Goal: Task Accomplishment & Management: Complete application form

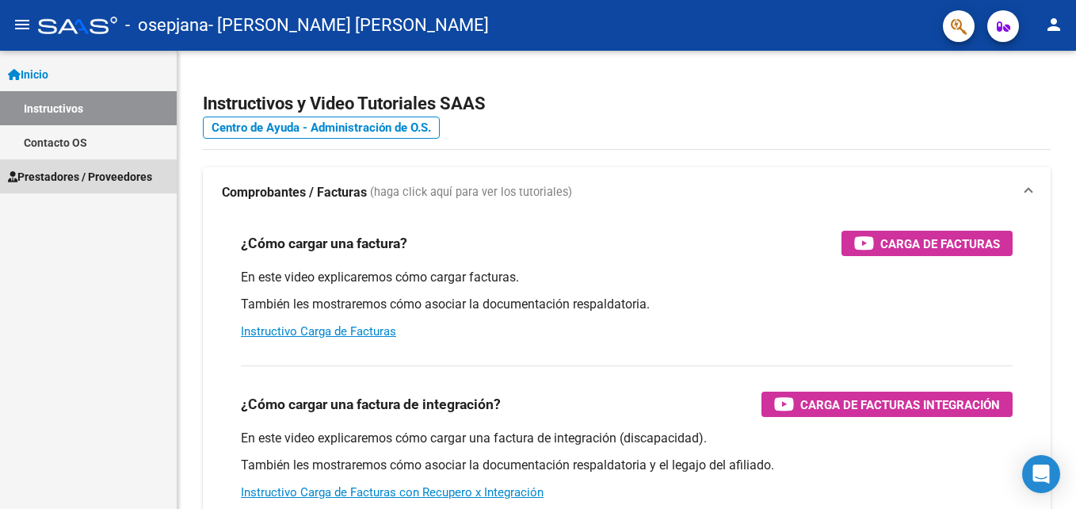
click at [99, 162] on link "Prestadores / Proveedores" at bounding box center [88, 176] width 177 height 34
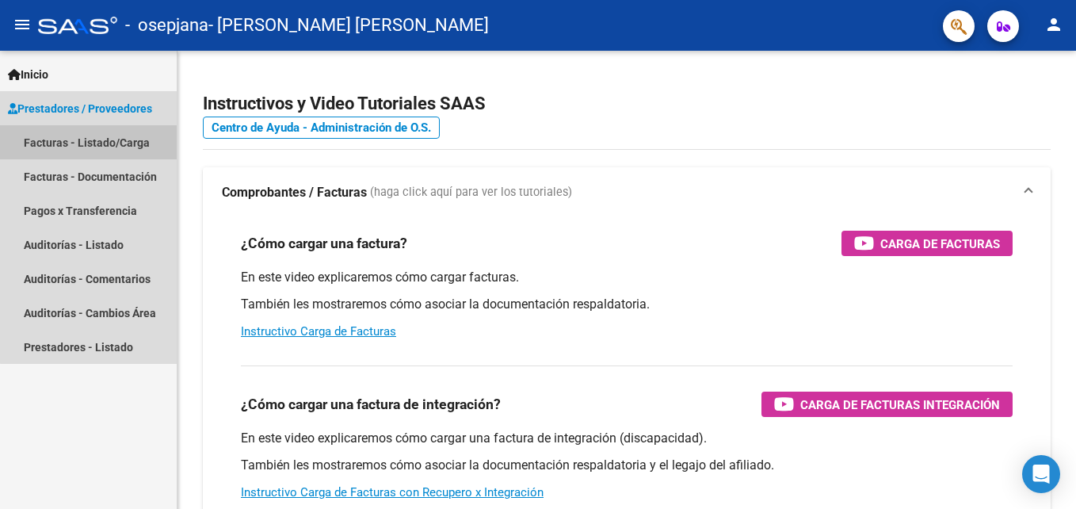
click at [109, 143] on link "Facturas - Listado/Carga" at bounding box center [88, 142] width 177 height 34
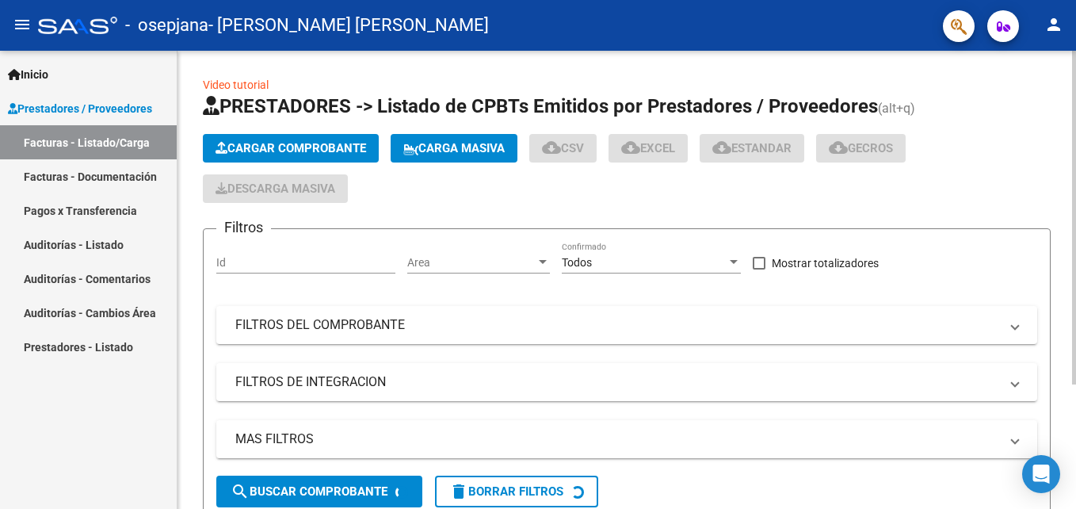
click at [288, 140] on button "Cargar Comprobante" at bounding box center [291, 148] width 176 height 29
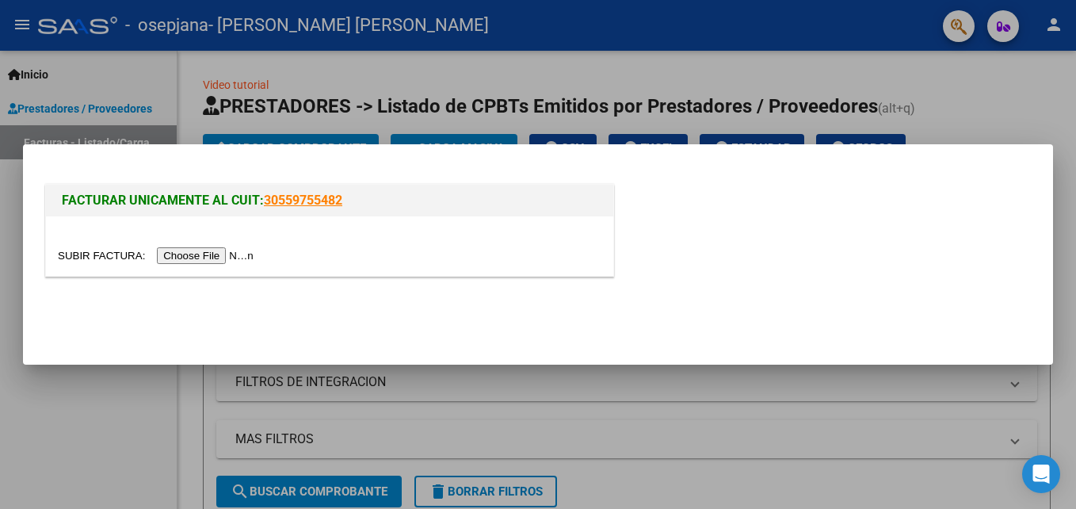
click at [212, 254] on input "file" at bounding box center [158, 255] width 200 height 17
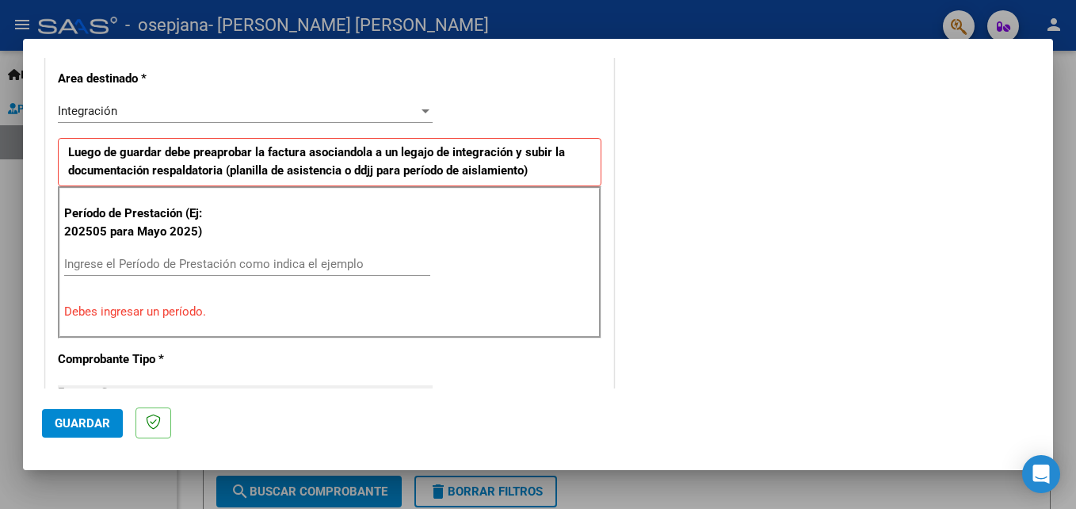
scroll to position [360, 0]
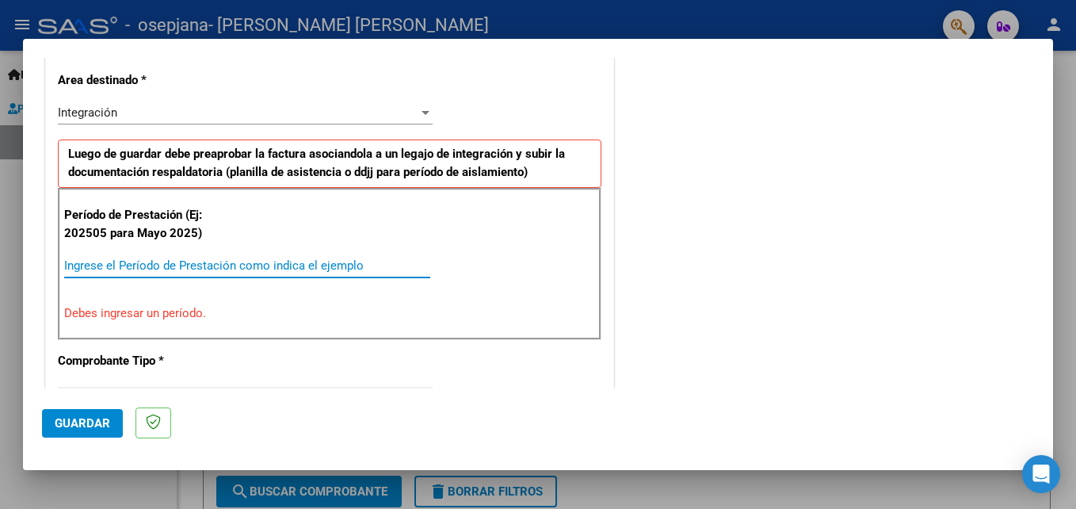
click at [226, 268] on input "Ingrese el Período de Prestación como indica el ejemplo" at bounding box center [247, 265] width 366 height 14
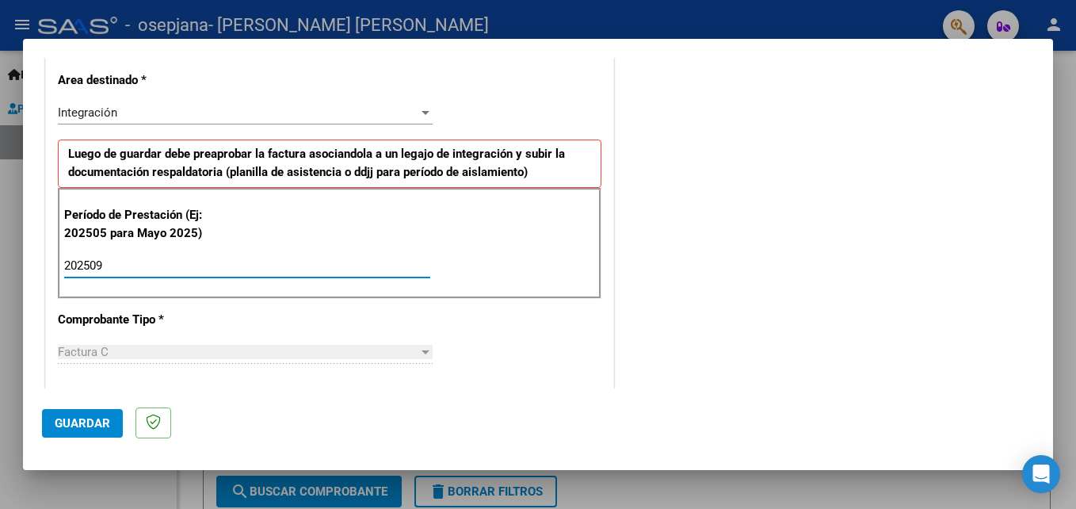
type input "202509"
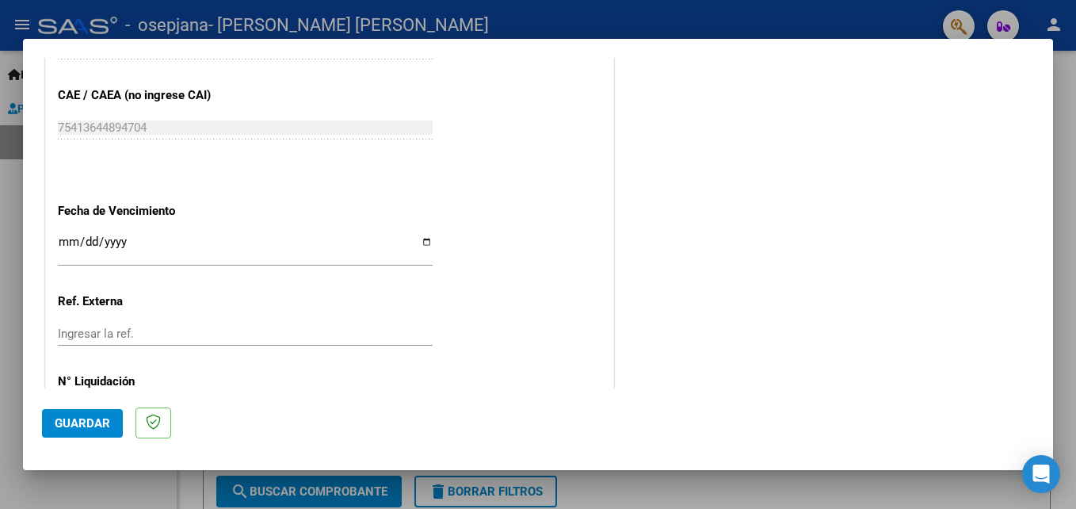
scroll to position [1064, 0]
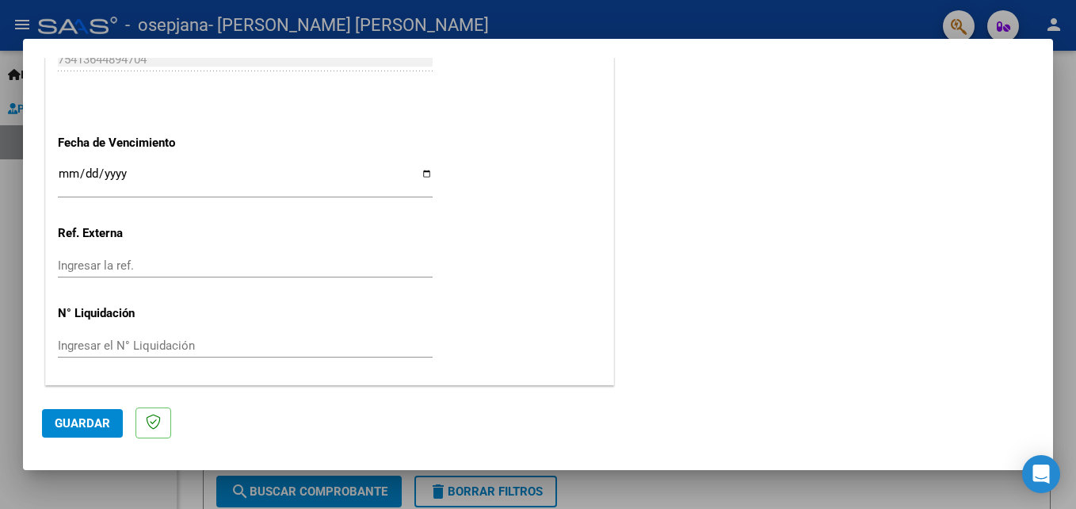
click at [86, 412] on button "Guardar" at bounding box center [82, 423] width 81 height 29
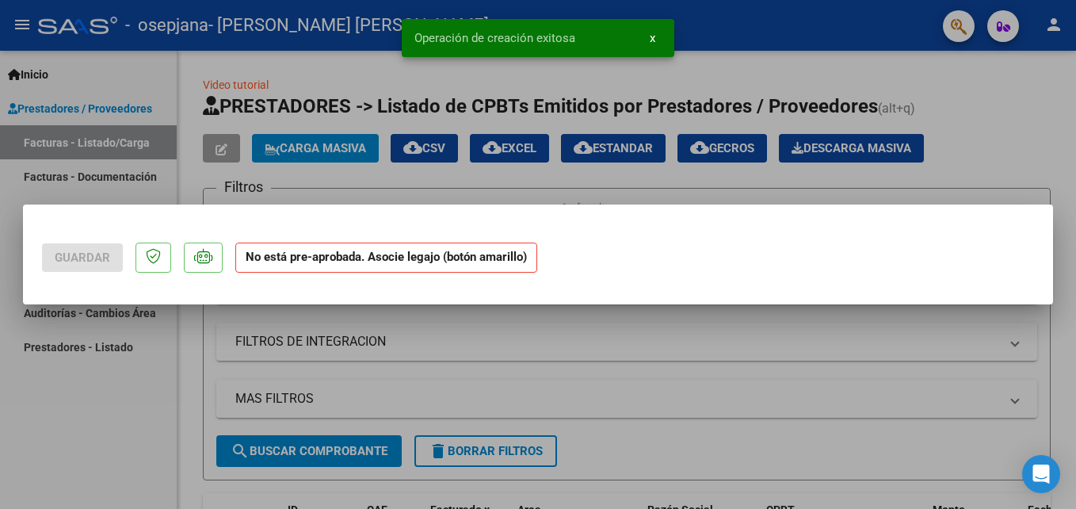
scroll to position [0, 0]
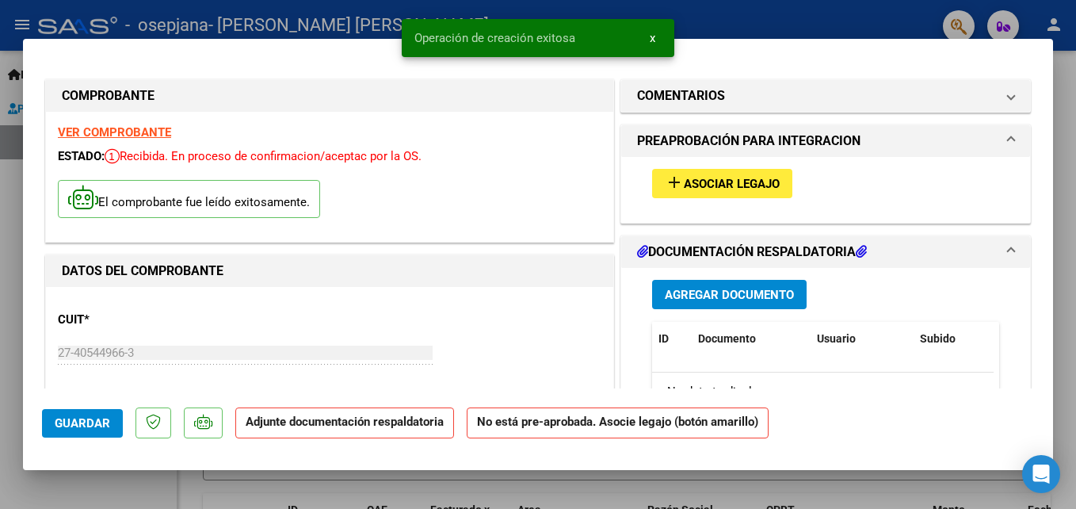
click at [727, 167] on div "add Asociar Legajo" at bounding box center [825, 183] width 371 height 53
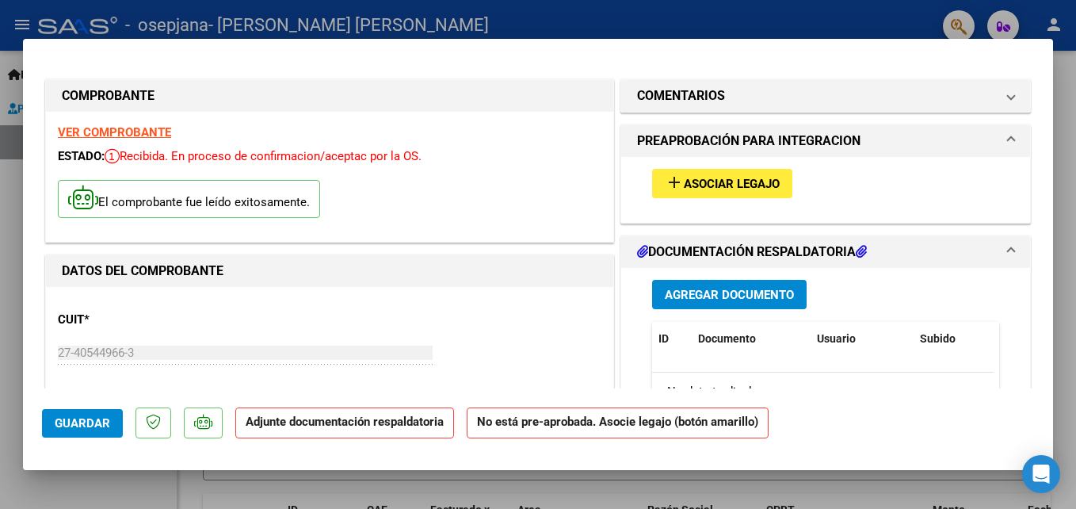
click at [720, 189] on span "Asociar Legajo" at bounding box center [732, 184] width 96 height 14
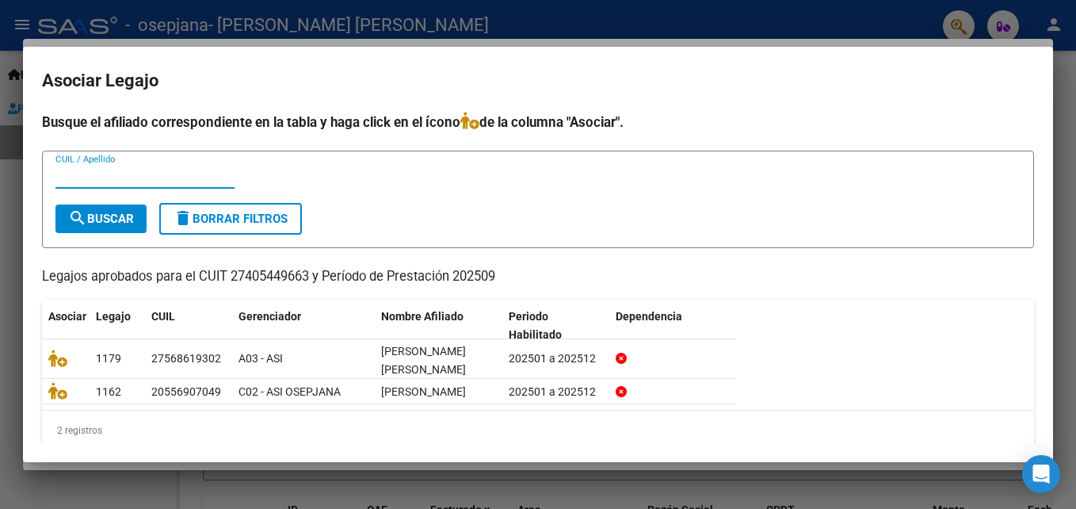
click at [368, 48] on mat-dialog-container "Asociar Legajo Busque el afiliado correspondiente en la tabla y haga click en e…" at bounding box center [538, 254] width 1030 height 414
click at [368, 41] on div at bounding box center [538, 254] width 1076 height 509
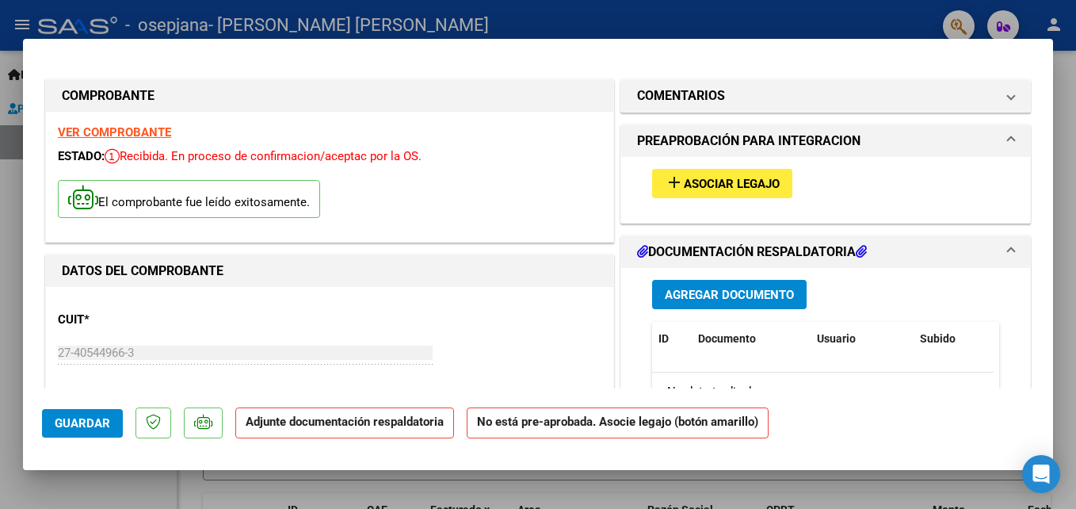
click at [694, 182] on span "Asociar Legajo" at bounding box center [732, 184] width 96 height 14
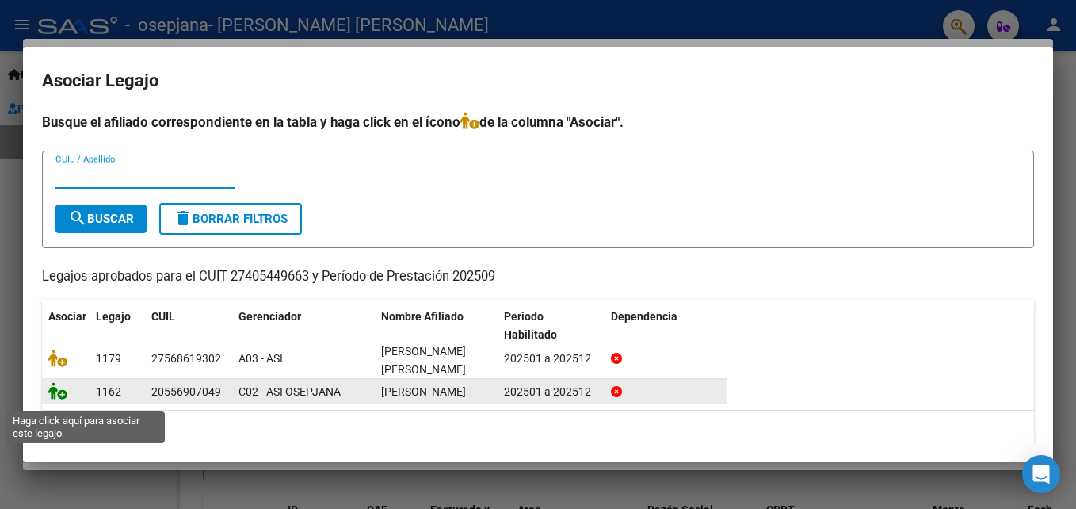
click at [59, 396] on icon at bounding box center [57, 390] width 19 height 17
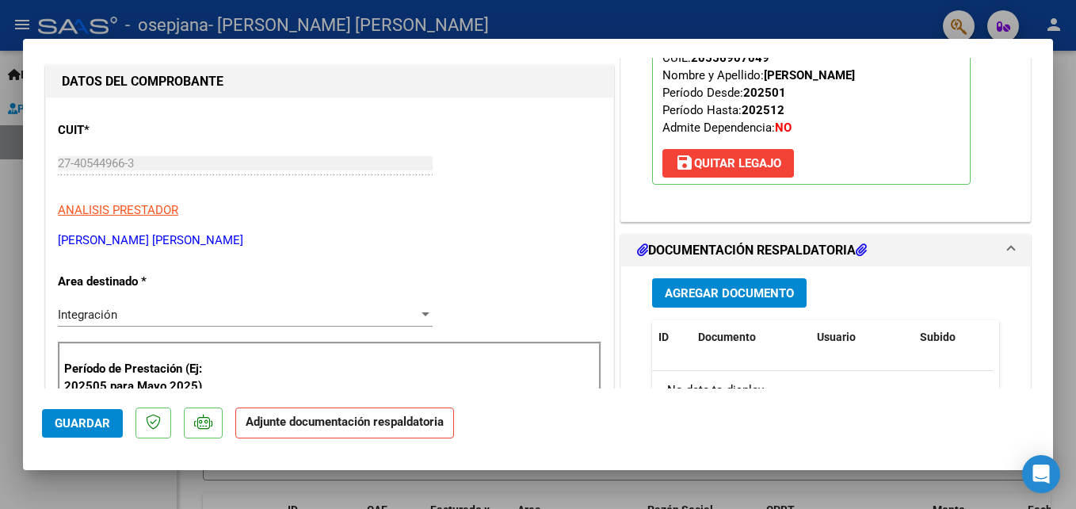
scroll to position [304, 0]
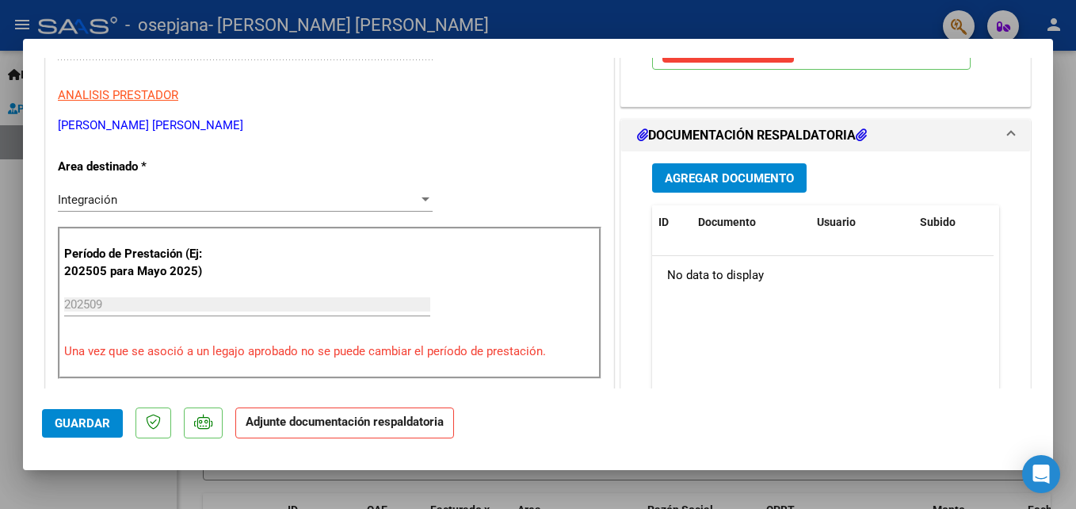
click at [717, 175] on span "Agregar Documento" at bounding box center [729, 178] width 129 height 14
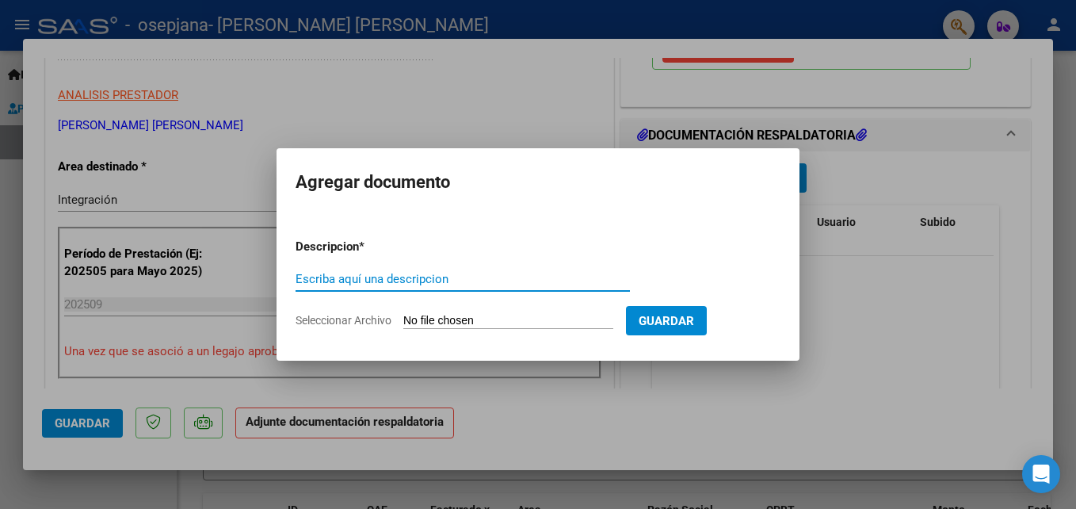
click at [532, 278] on input "Escriba aquí una descripcion" at bounding box center [462, 279] width 334 height 14
type input "Asistencia"
click at [524, 314] on input "Seleccionar Archivo" at bounding box center [508, 321] width 210 height 15
type input "C:\fakepath\[PERSON_NAME] SEPTIEMBRE PSICOPE.pdf"
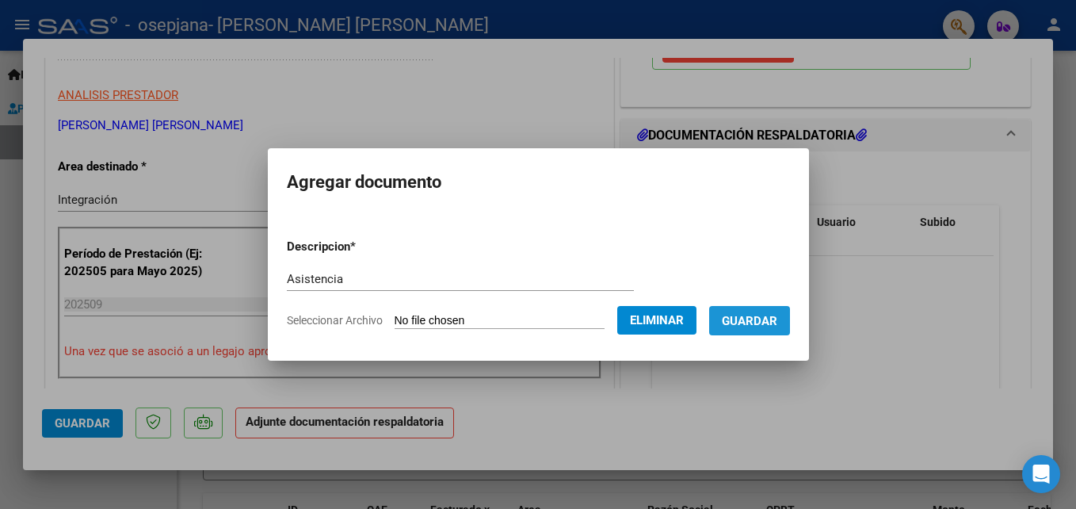
click at [775, 311] on button "Guardar" at bounding box center [749, 320] width 81 height 29
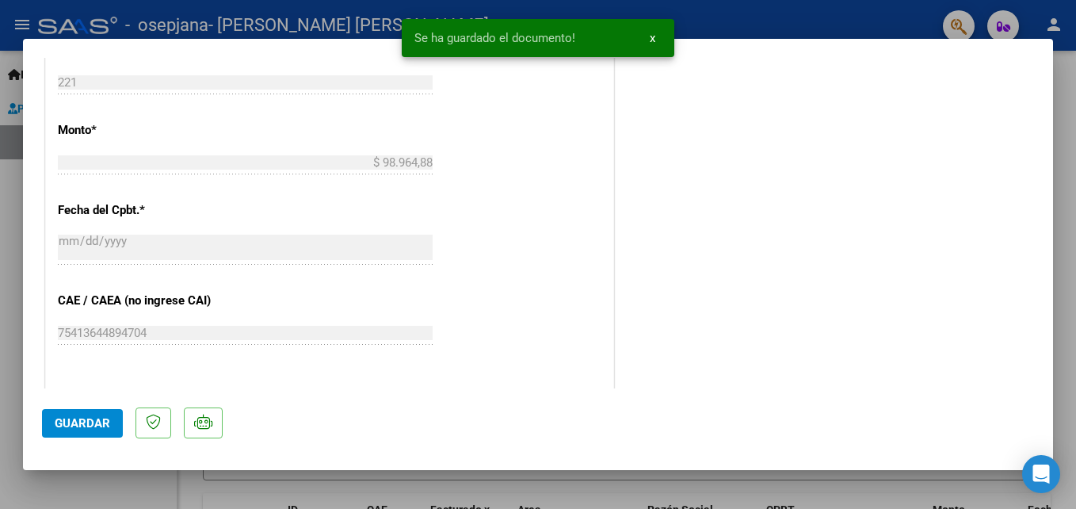
scroll to position [1088, 0]
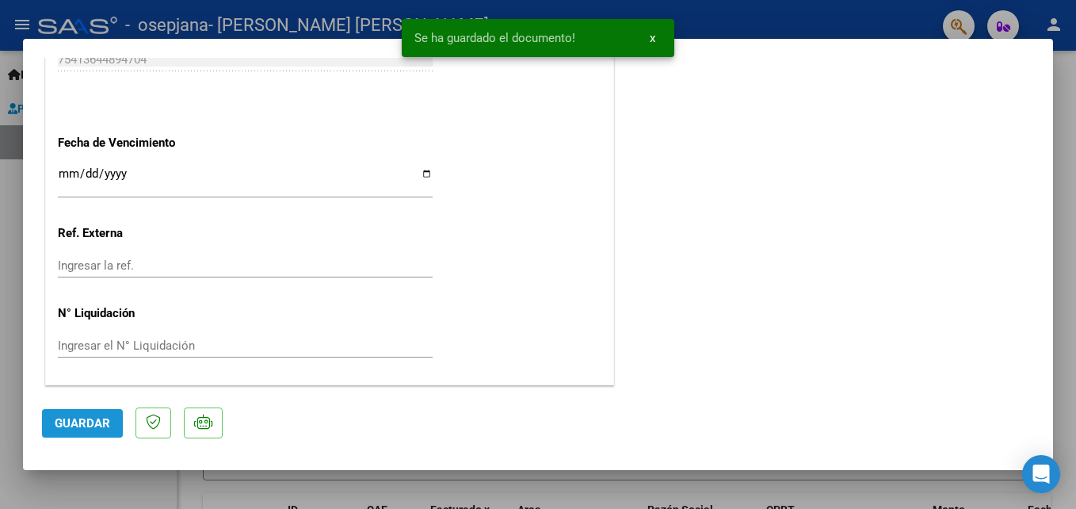
click at [74, 421] on span "Guardar" at bounding box center [82, 423] width 55 height 14
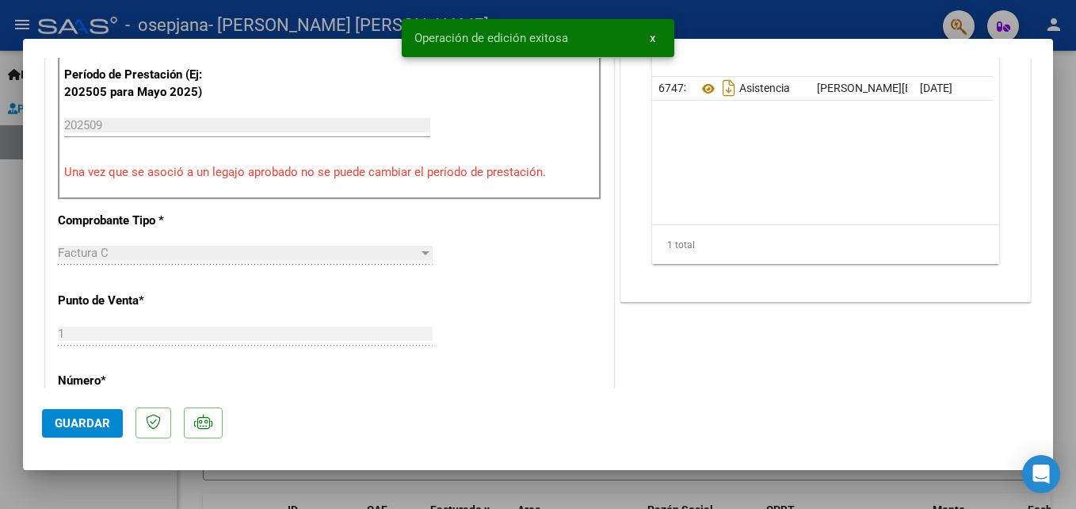
scroll to position [437, 0]
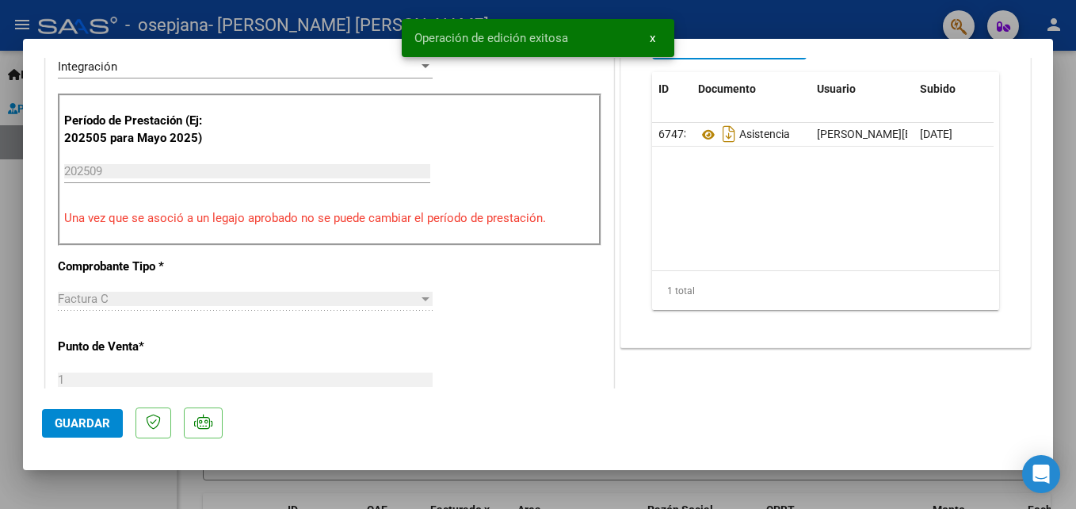
type input "$ 0,00"
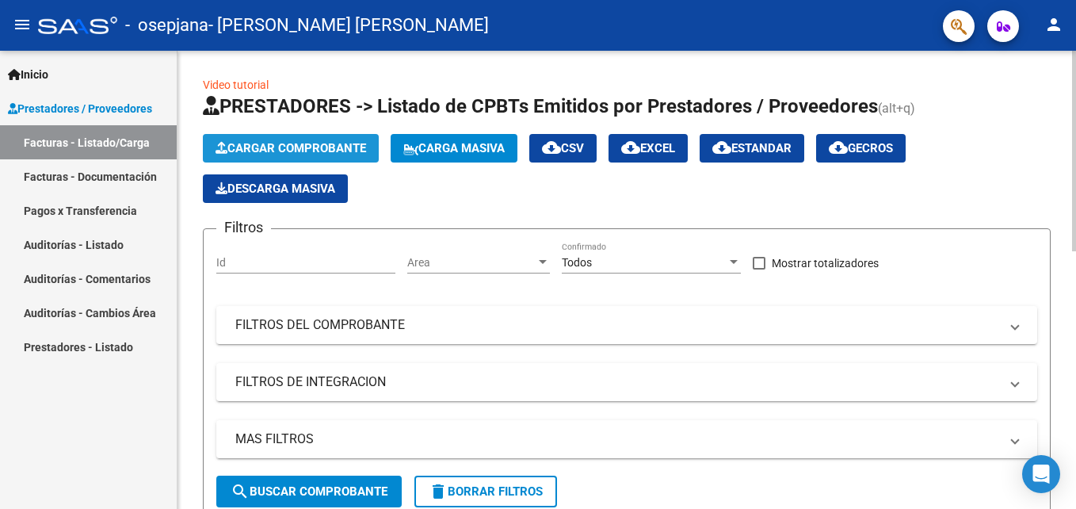
click at [261, 142] on span "Cargar Comprobante" at bounding box center [290, 148] width 151 height 14
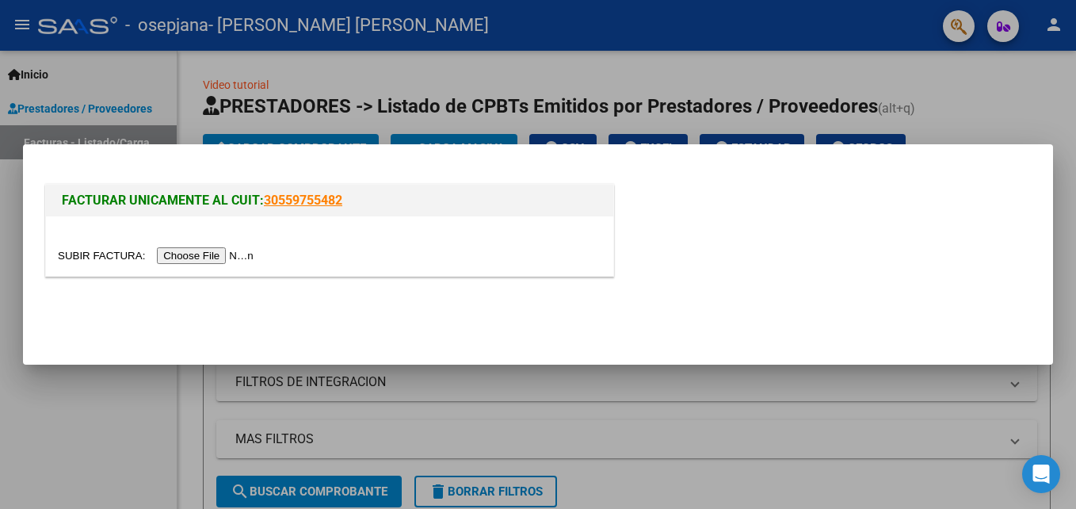
click at [212, 249] on input "file" at bounding box center [158, 255] width 200 height 17
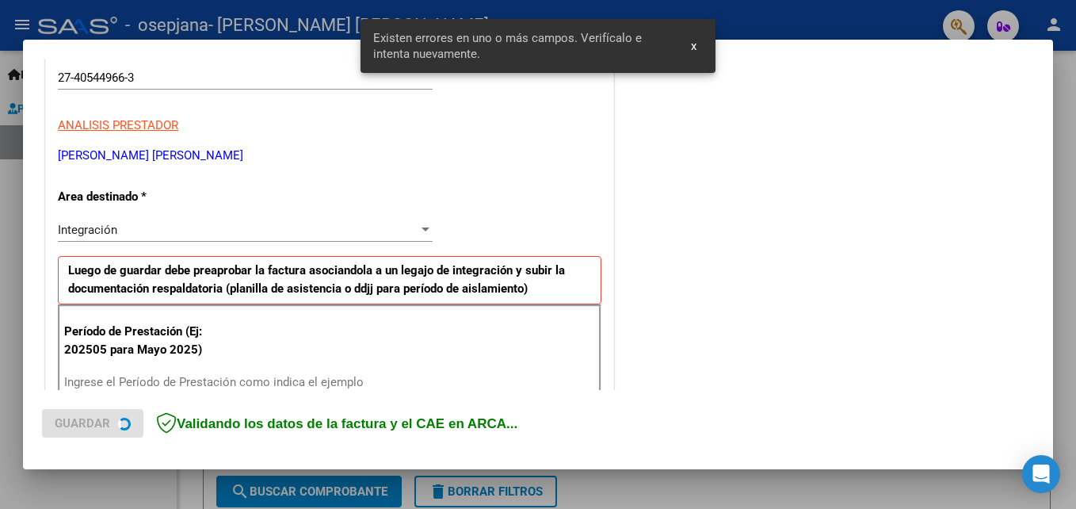
scroll to position [356, 0]
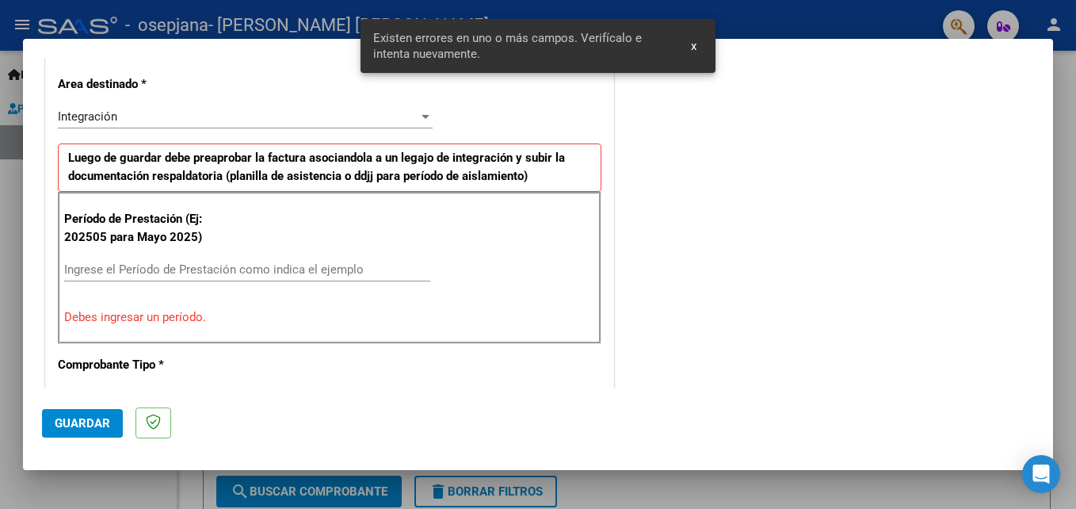
click at [268, 263] on input "Ingrese el Período de Prestación como indica el ejemplo" at bounding box center [247, 269] width 366 height 14
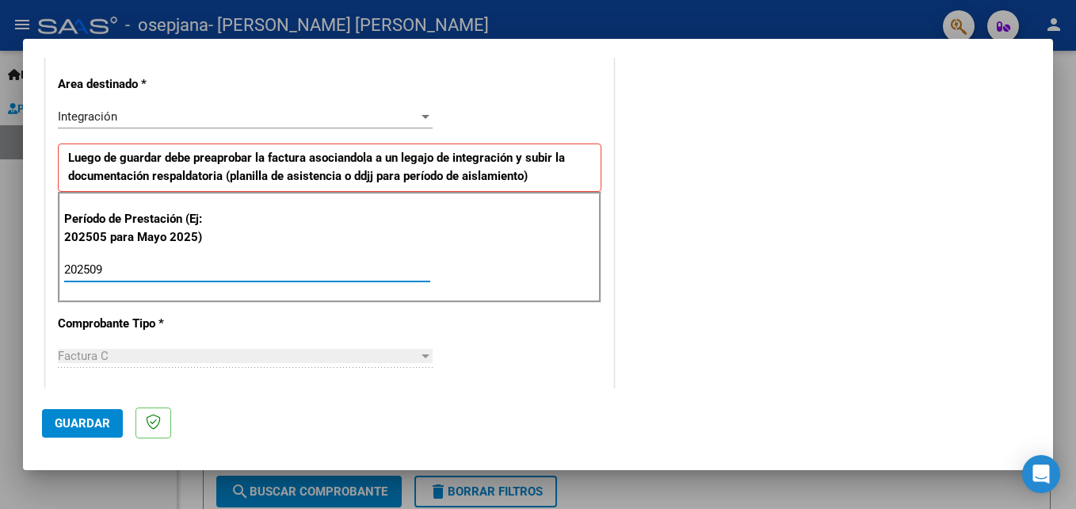
type input "202509"
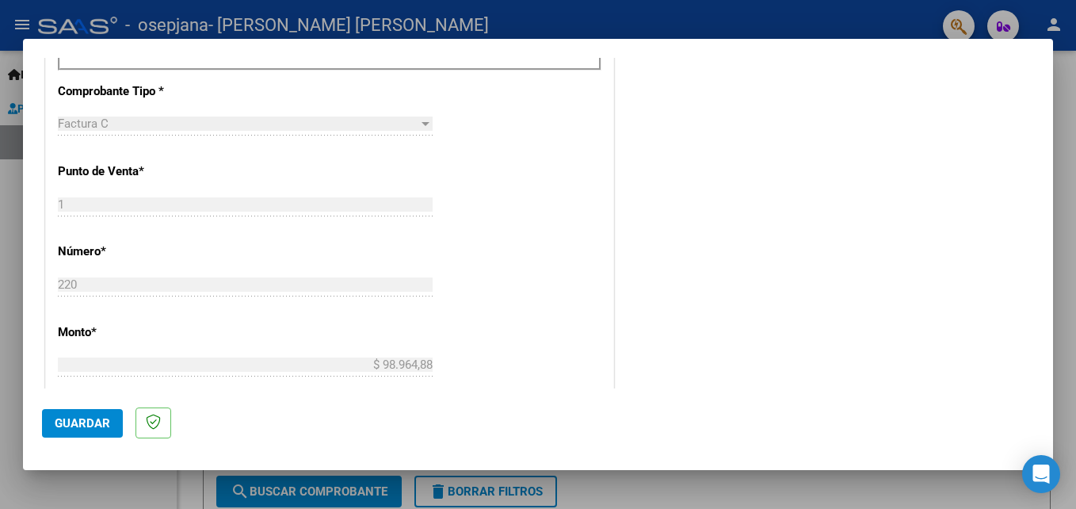
scroll to position [593, 0]
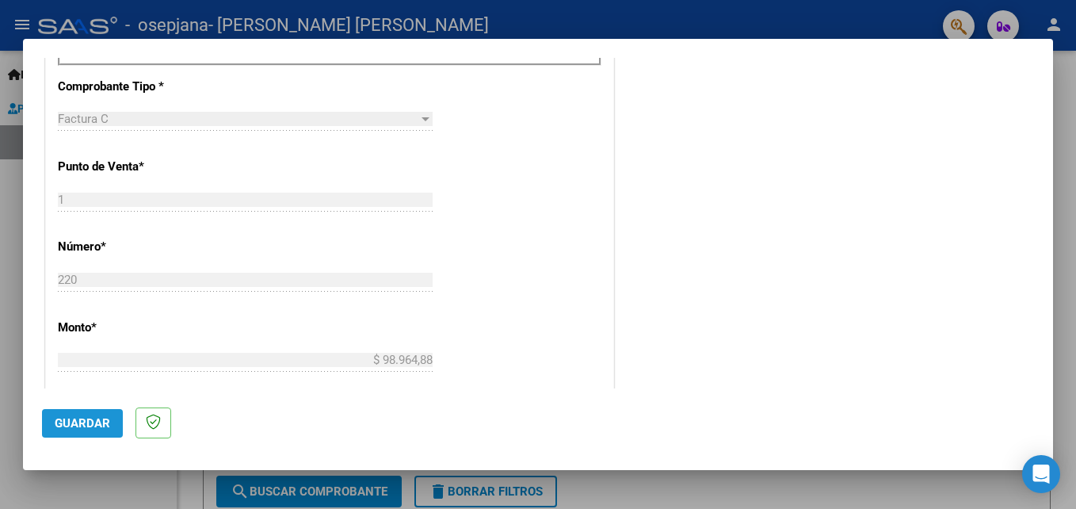
click at [91, 416] on span "Guardar" at bounding box center [82, 423] width 55 height 14
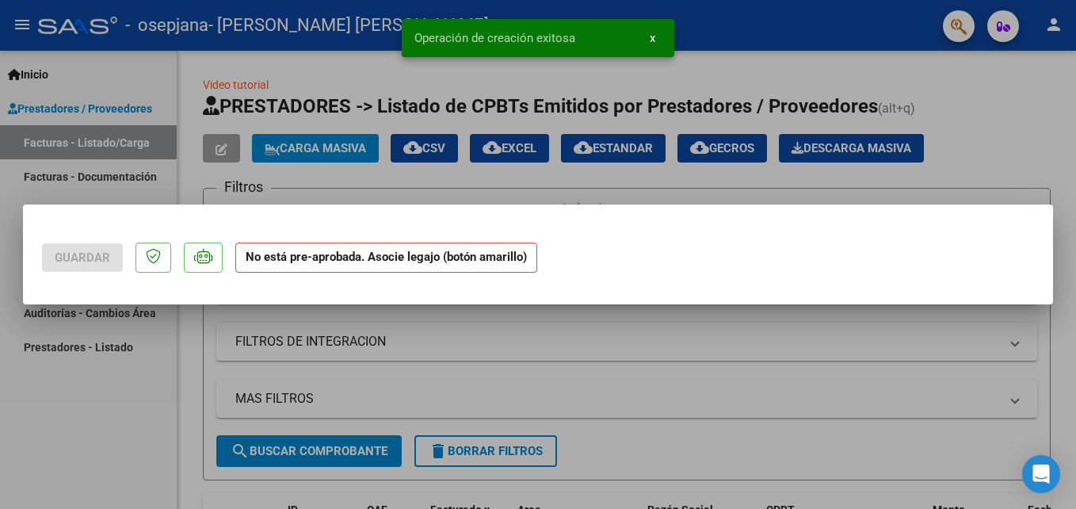
scroll to position [0, 0]
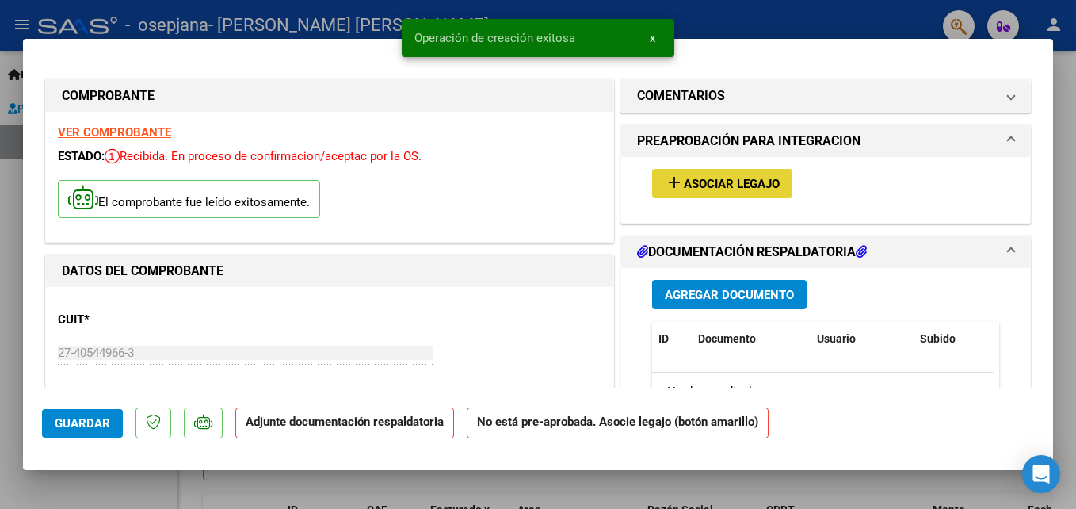
click at [722, 190] on span "Asociar Legajo" at bounding box center [732, 184] width 96 height 14
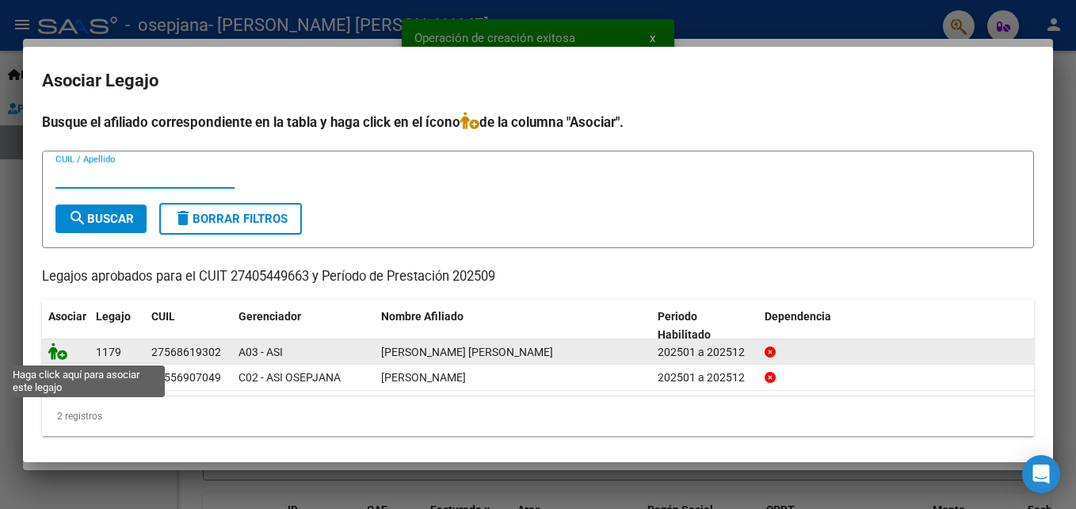
click at [58, 352] on icon at bounding box center [57, 350] width 19 height 17
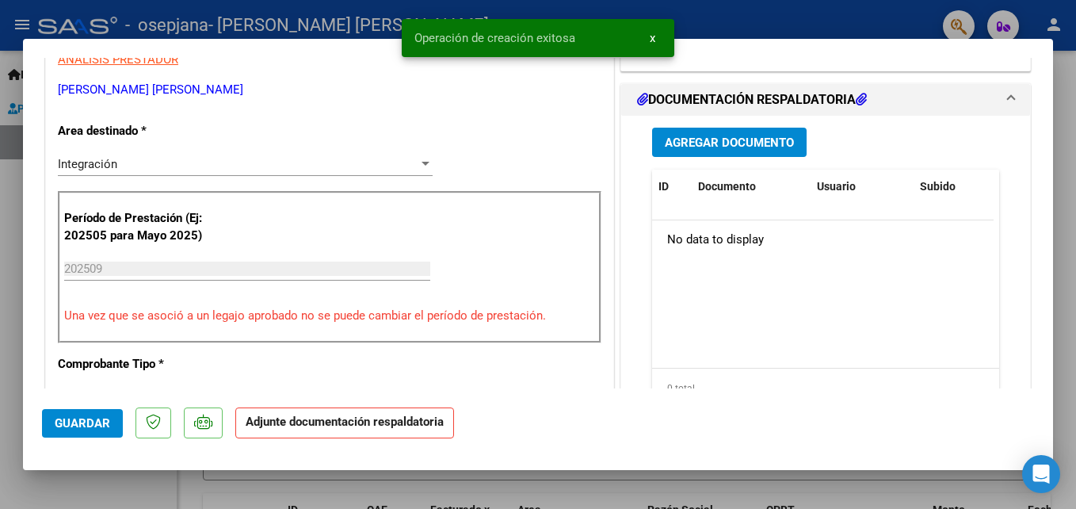
scroll to position [362, 0]
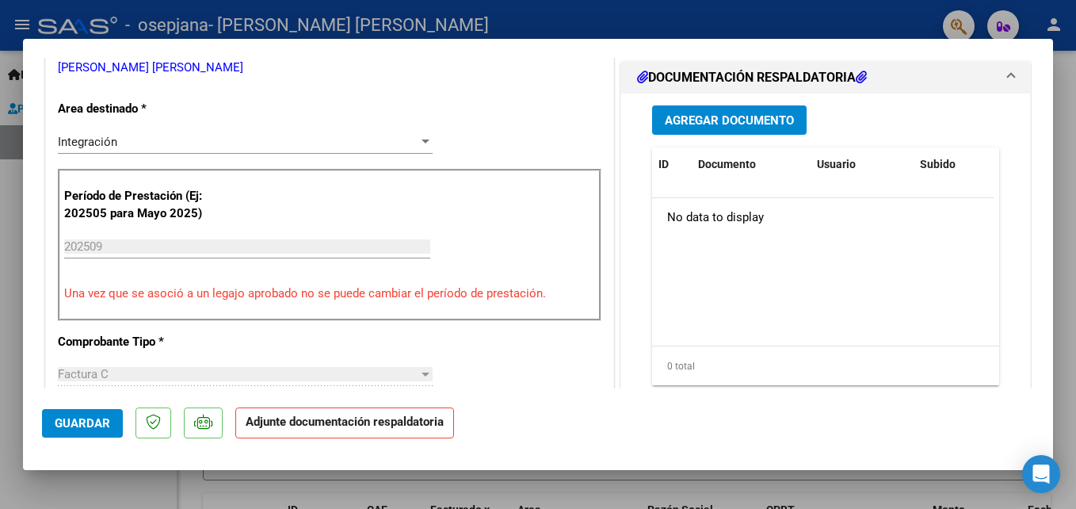
click at [726, 143] on div "Agregar Documento ID Documento Usuario Subido Acción No data to display 0 total…" at bounding box center [825, 251] width 371 height 316
click at [721, 132] on button "Agregar Documento" at bounding box center [729, 119] width 154 height 29
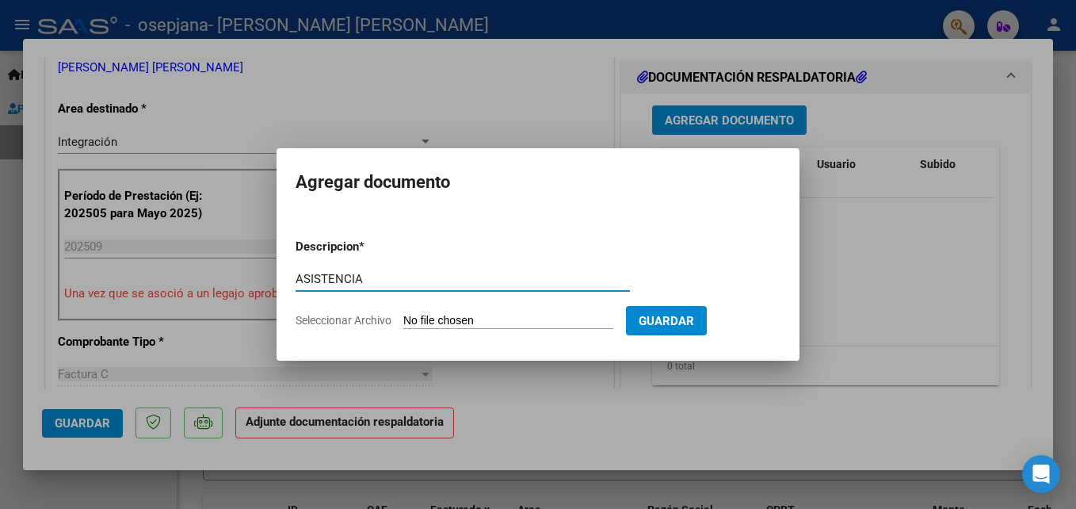
type input "ASISTENCIA"
click at [524, 316] on input "Seleccionar Archivo" at bounding box center [508, 321] width 210 height 15
type input "C:\fakepath\[PERSON_NAME] SEPTIEMBRE PSICOPE.pdf"
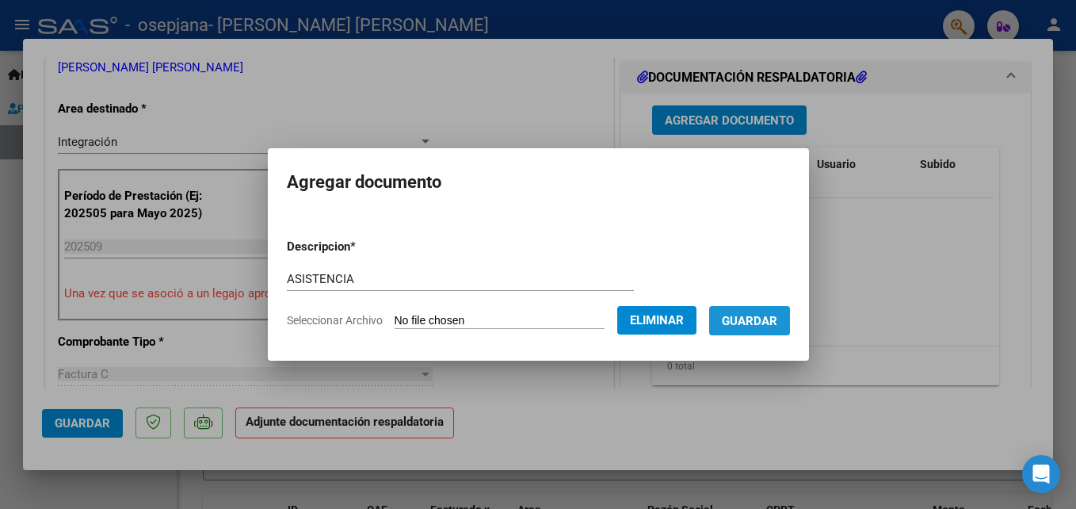
click at [750, 313] on span "Guardar" at bounding box center [749, 320] width 55 height 14
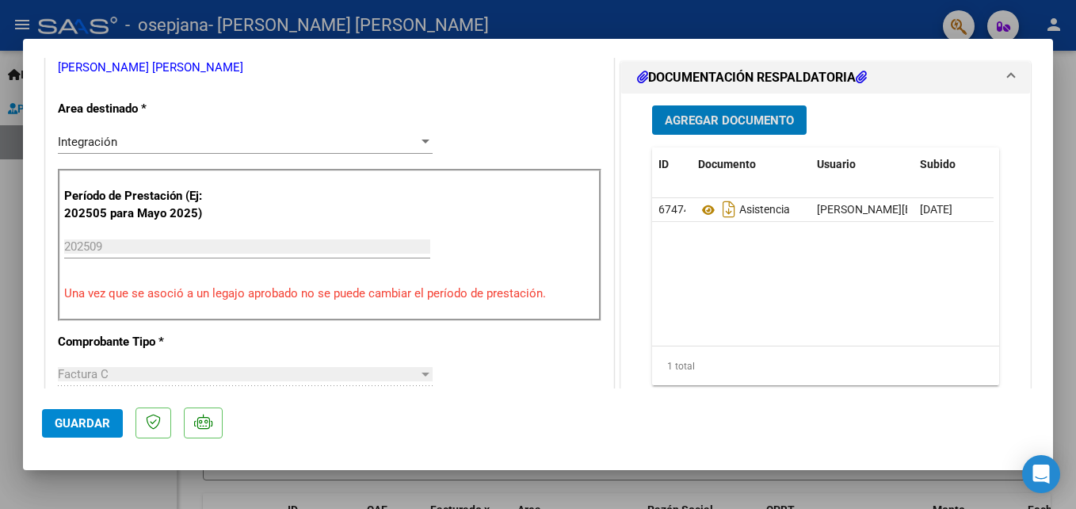
click at [106, 419] on span "Guardar" at bounding box center [82, 423] width 55 height 14
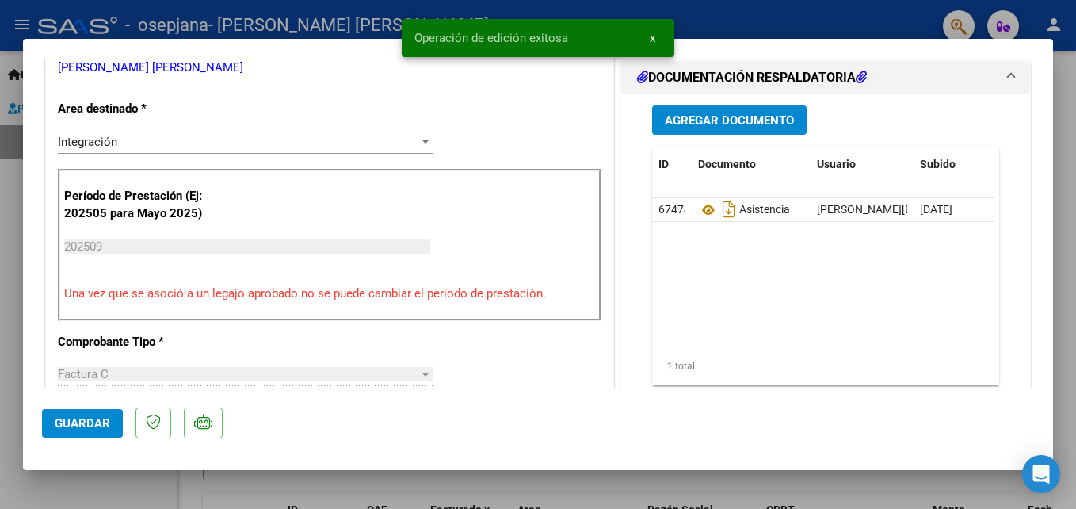
scroll to position [0, 0]
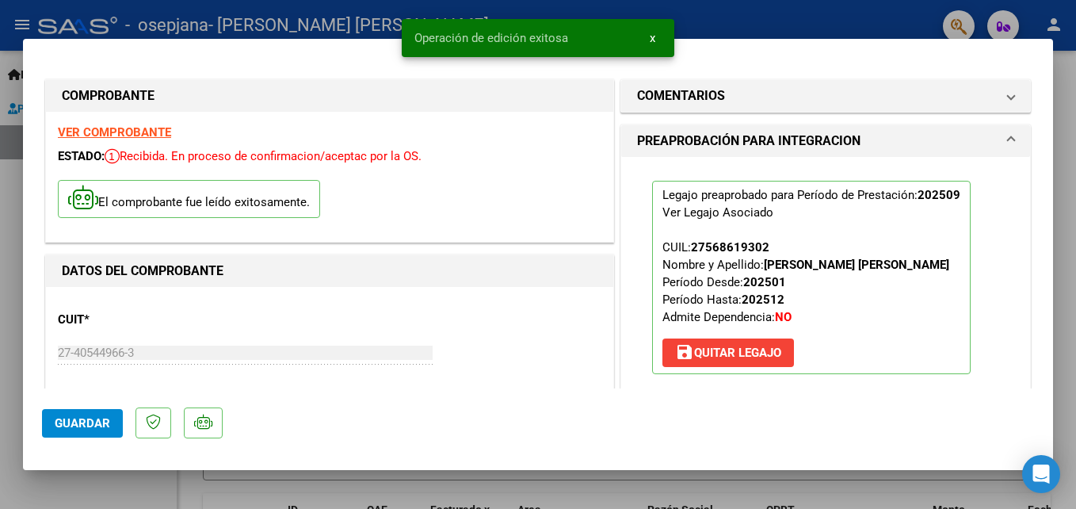
type input "$ 0,00"
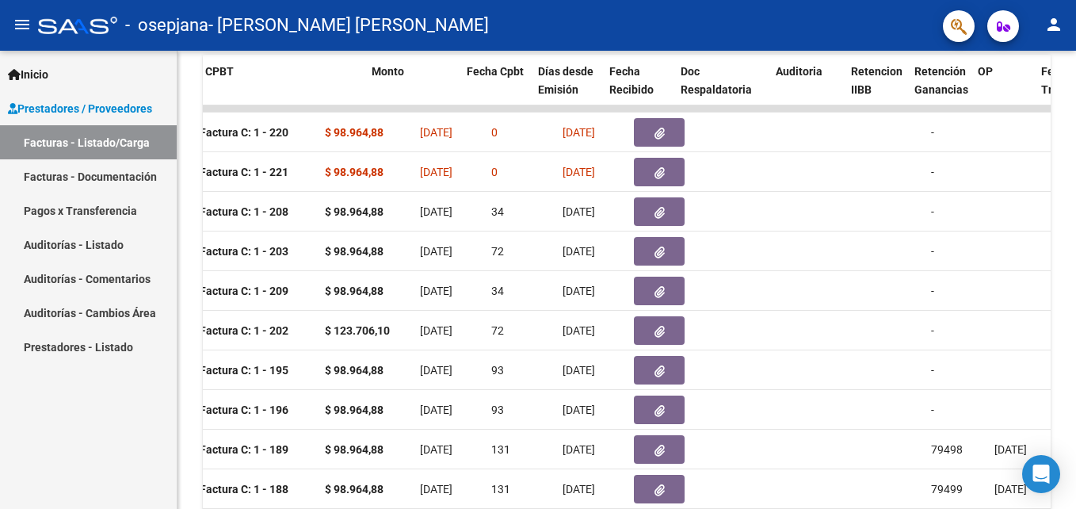
scroll to position [0, 561]
